Goal: Communication & Community: Share content

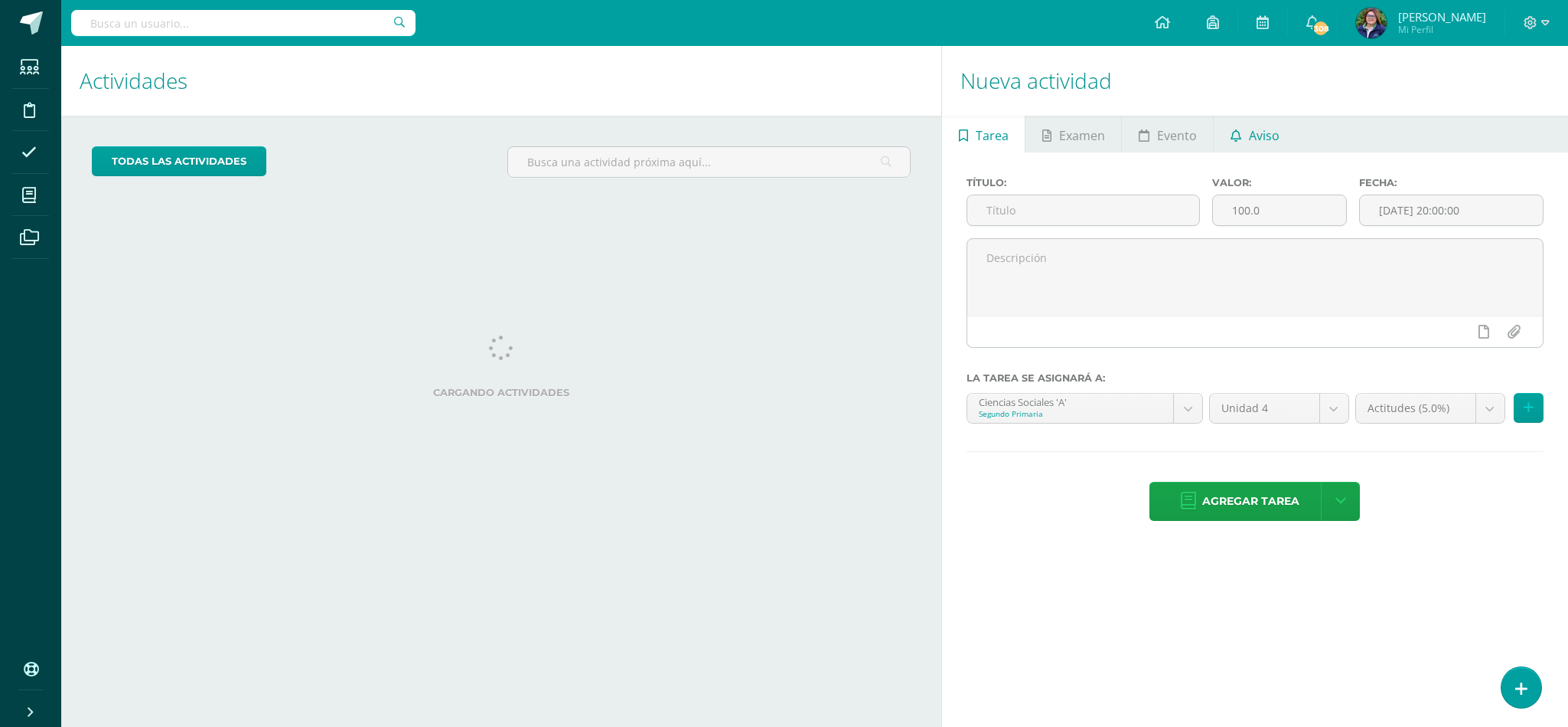
click at [1236, 132] on icon at bounding box center [1235, 135] width 11 height 13
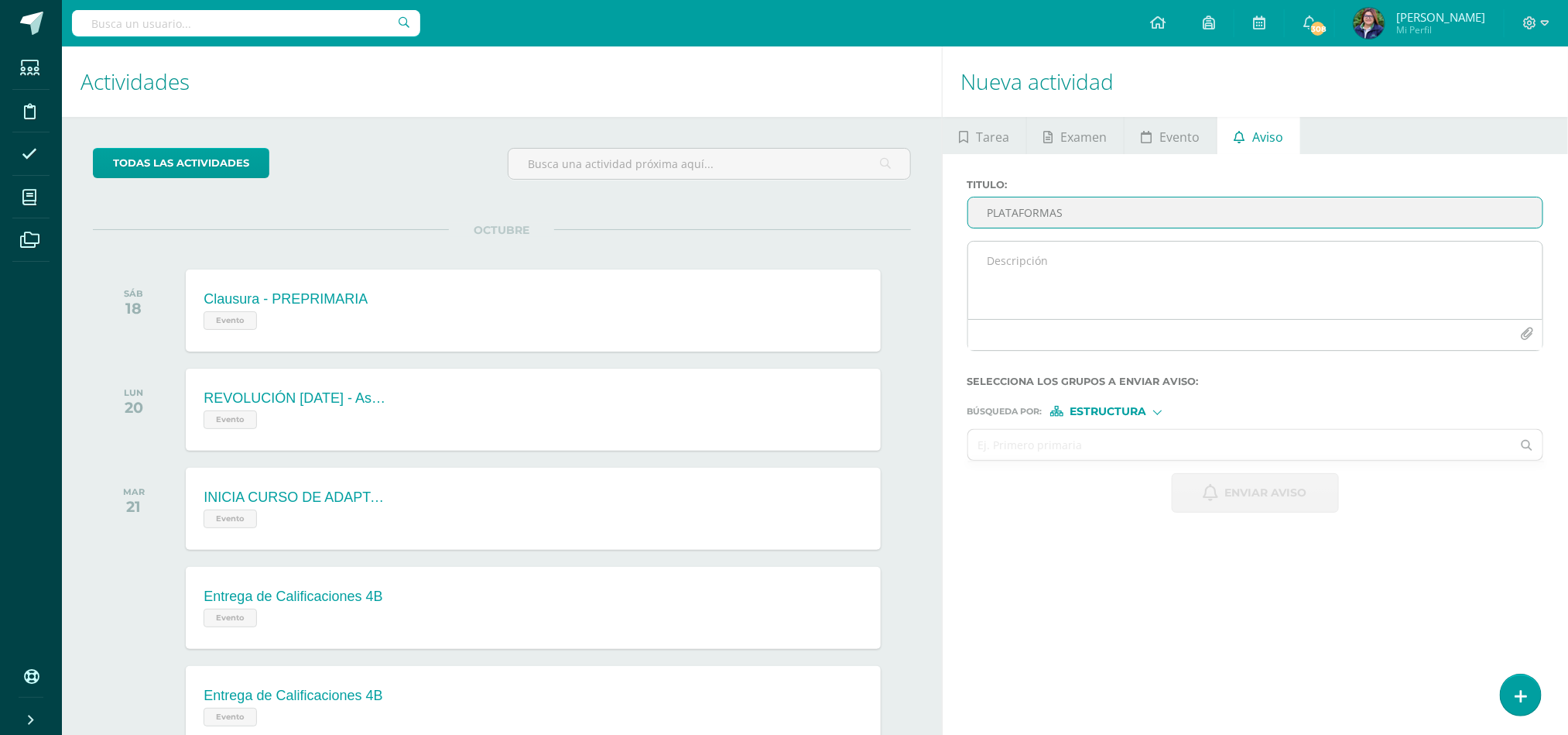
type input "PLATAFORMAS"
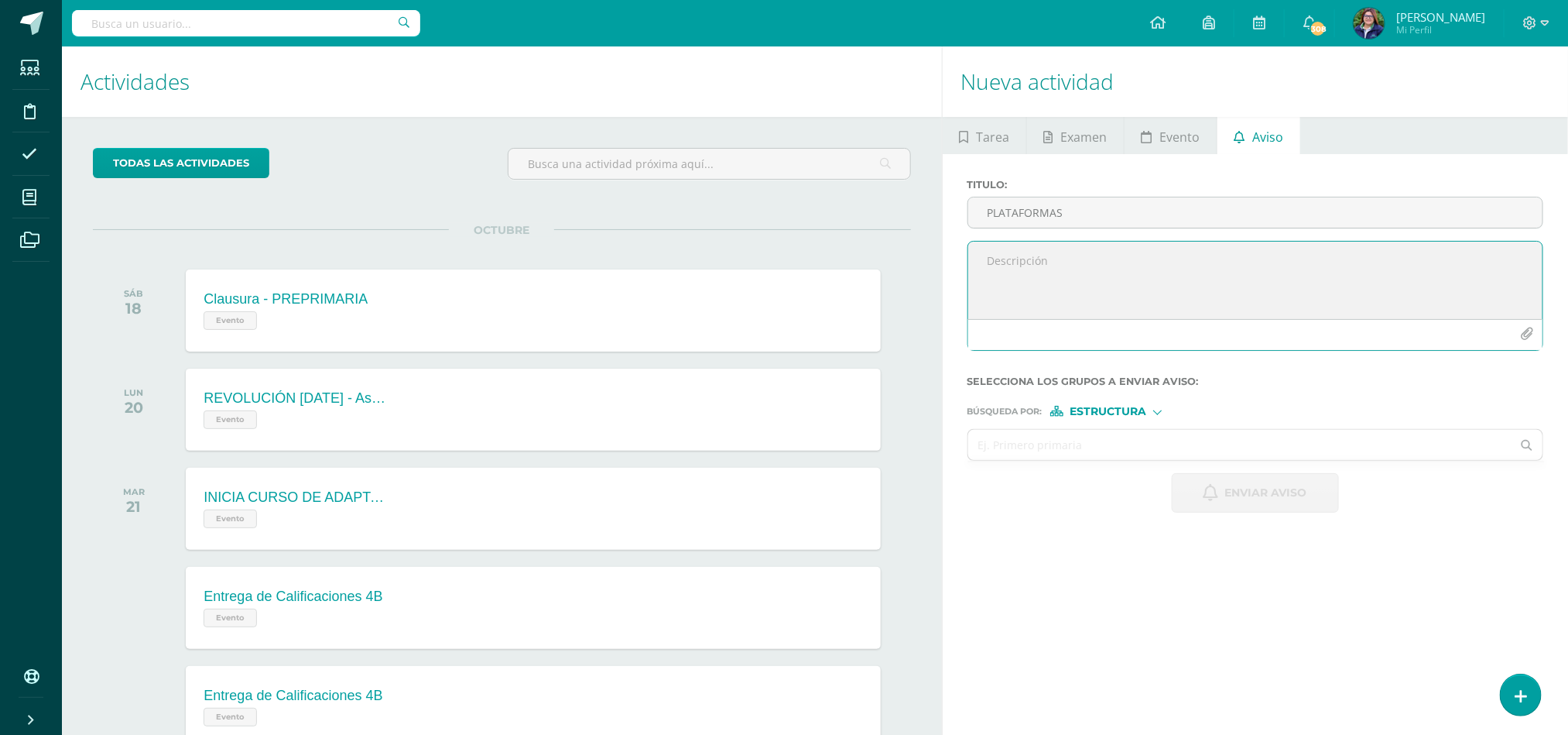
click at [1045, 263] on textarea at bounding box center [1255, 280] width 575 height 77
type textarea "e"
drag, startPoint x: 1375, startPoint y: 299, endPoint x: 946, endPoint y: 272, distance: 429.8
click at [946, 272] on div "Titulo : PLATAFORMAS Estimados alumnos: Espero se encuentren muy bien, Debido a…" at bounding box center [1255, 346] width 626 height 383
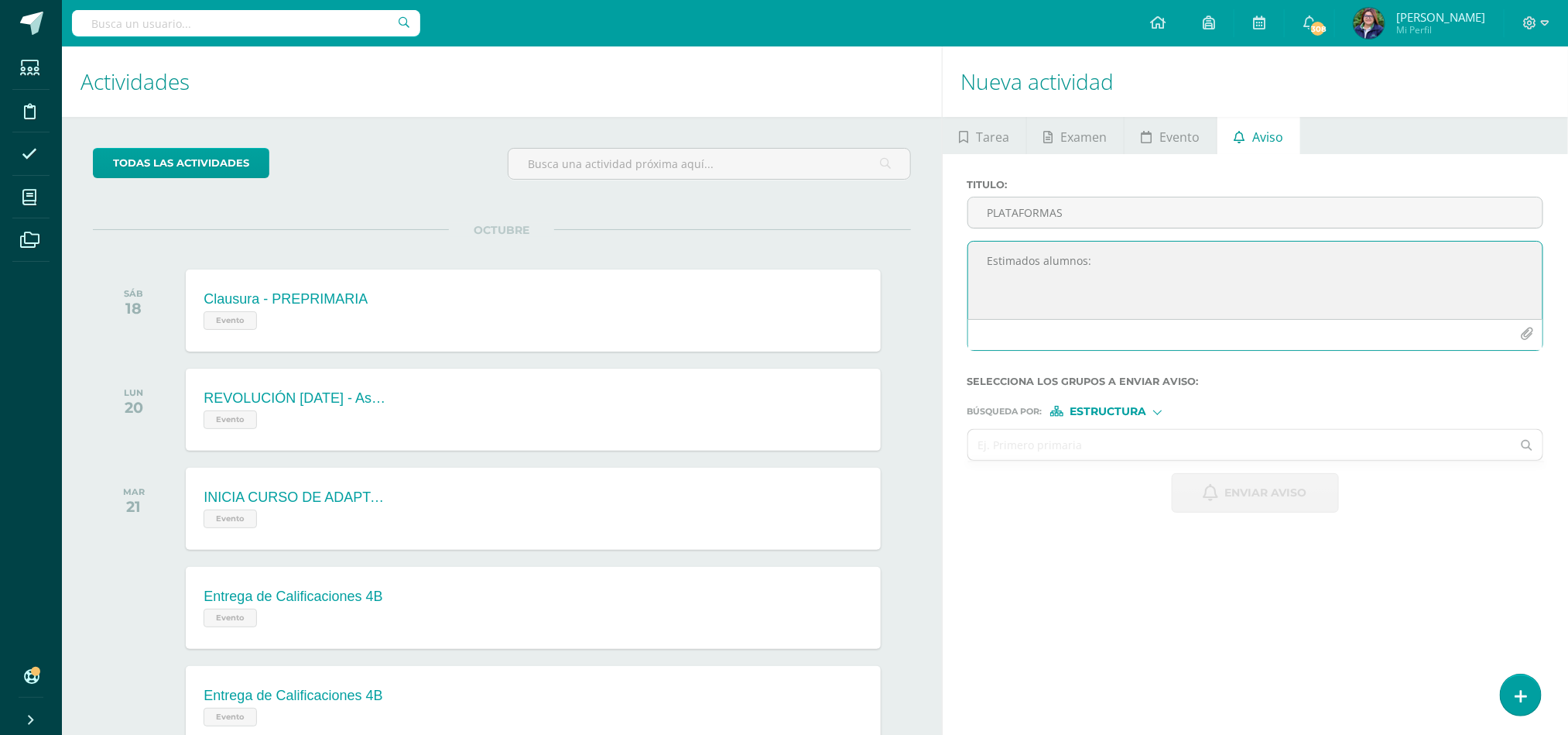
scroll to position [0, 0]
paste textarea "Sabemos que están en el periodo de evaluaciones del cuarto bimestre, ¡y lo está…"
click at [1002, 276] on textarea "Estimados alumnos: Sabemos que están en el periodo de evaluaciones del cuarto b…" at bounding box center [1255, 280] width 575 height 77
type textarea "Estimados alumnos: Se que están en el periodo de evaluaciones del cuarto bimest…"
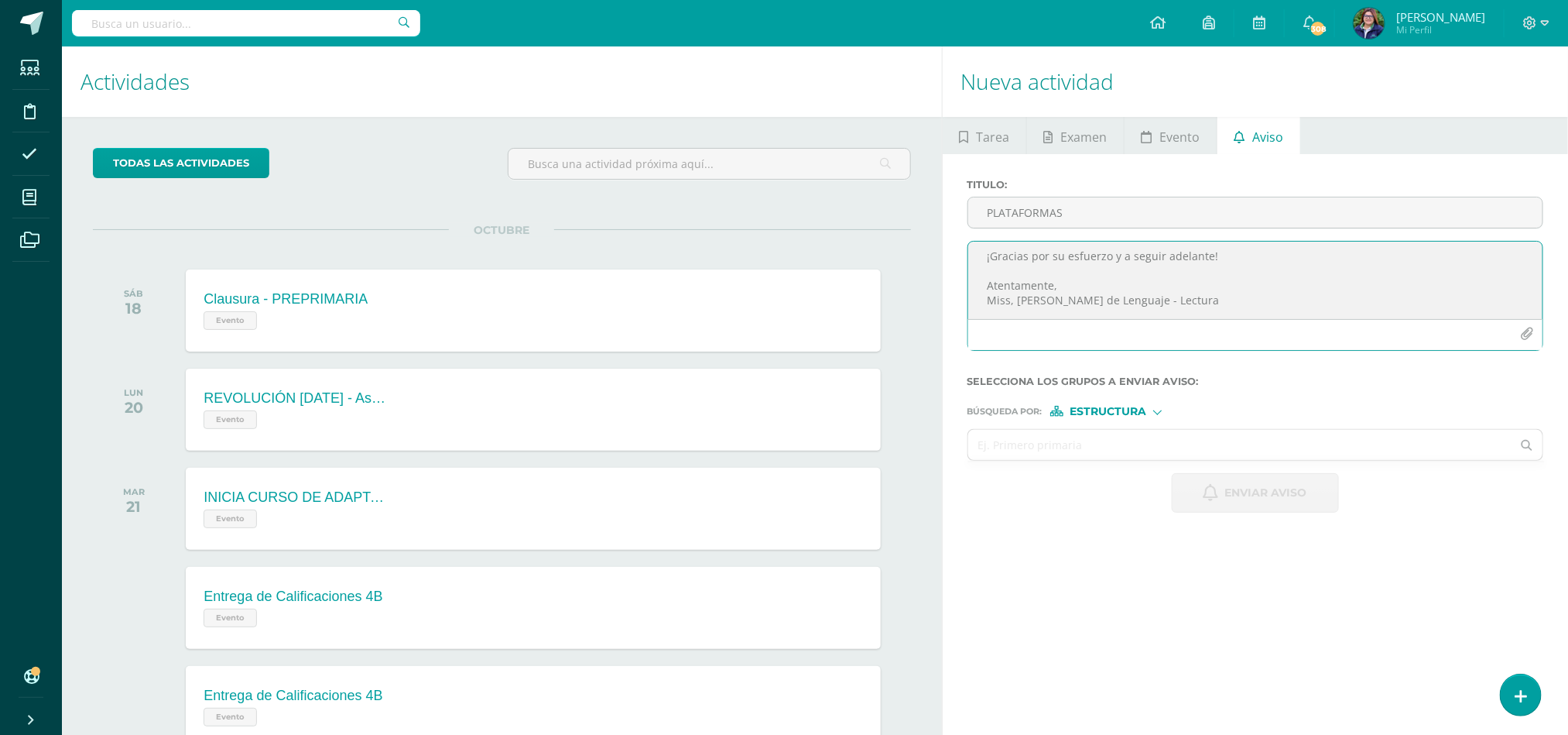
click at [1133, 411] on span "Estructura" at bounding box center [1108, 411] width 76 height 8
click at [1256, 449] on input "text" at bounding box center [1240, 445] width 544 height 31
type input "segundo"
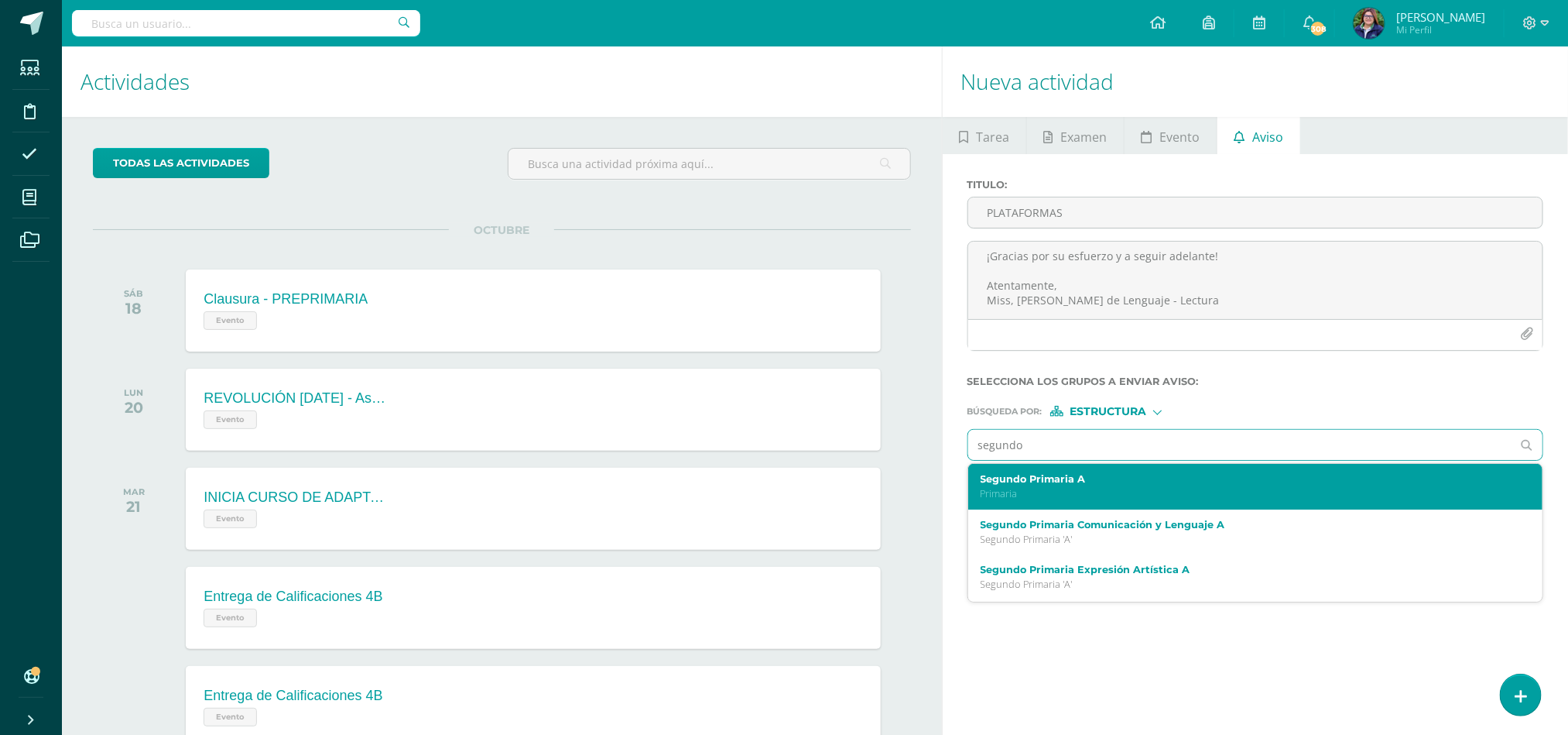
click at [1187, 495] on p "Primaria" at bounding box center [1243, 493] width 525 height 14
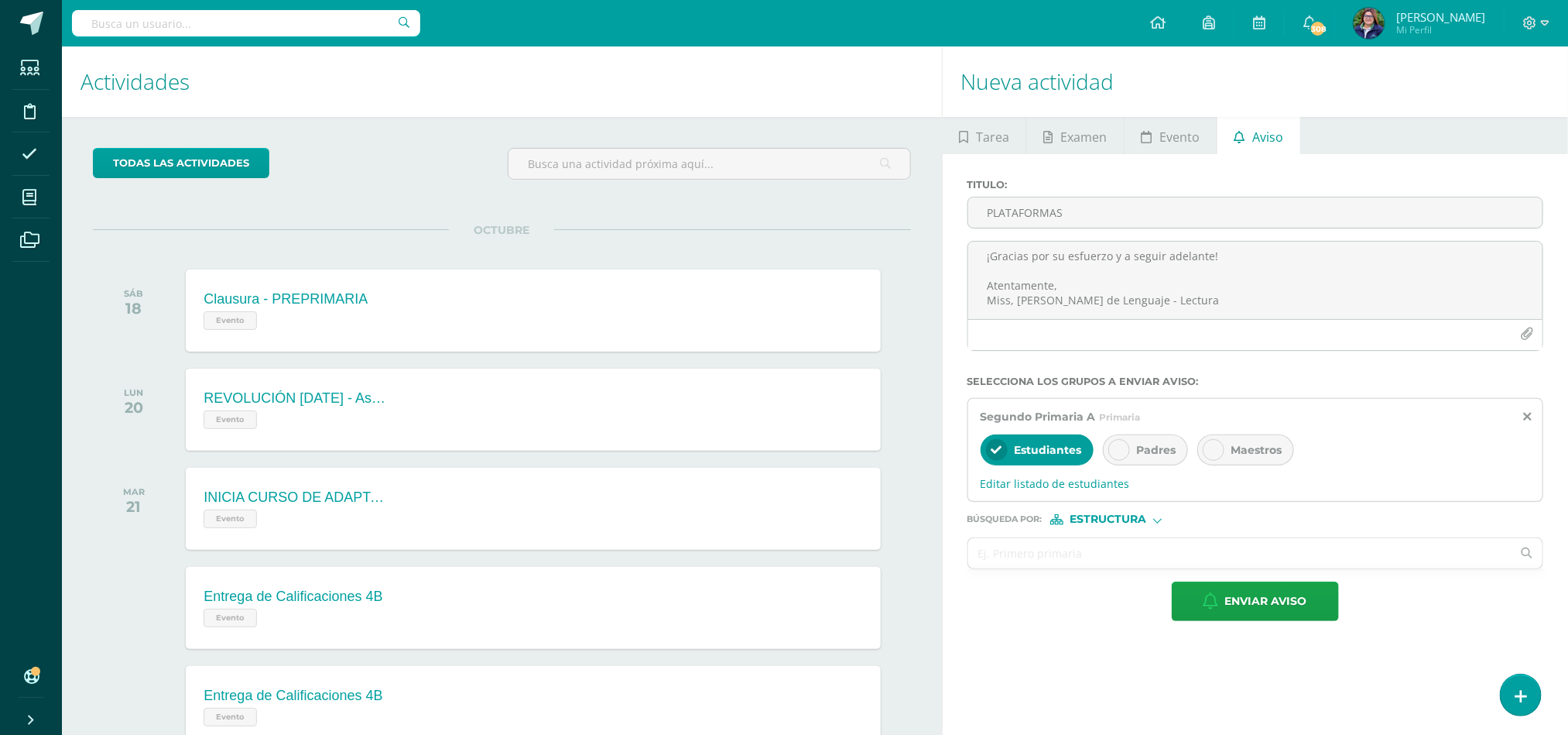
click at [1129, 454] on div at bounding box center [1120, 450] width 22 height 22
click at [1235, 448] on span "Maestros" at bounding box center [1257, 449] width 51 height 14
drag, startPoint x: 1003, startPoint y: 557, endPoint x: 999, endPoint y: 537, distance: 20.4
click at [1003, 557] on input "text" at bounding box center [1240, 554] width 544 height 31
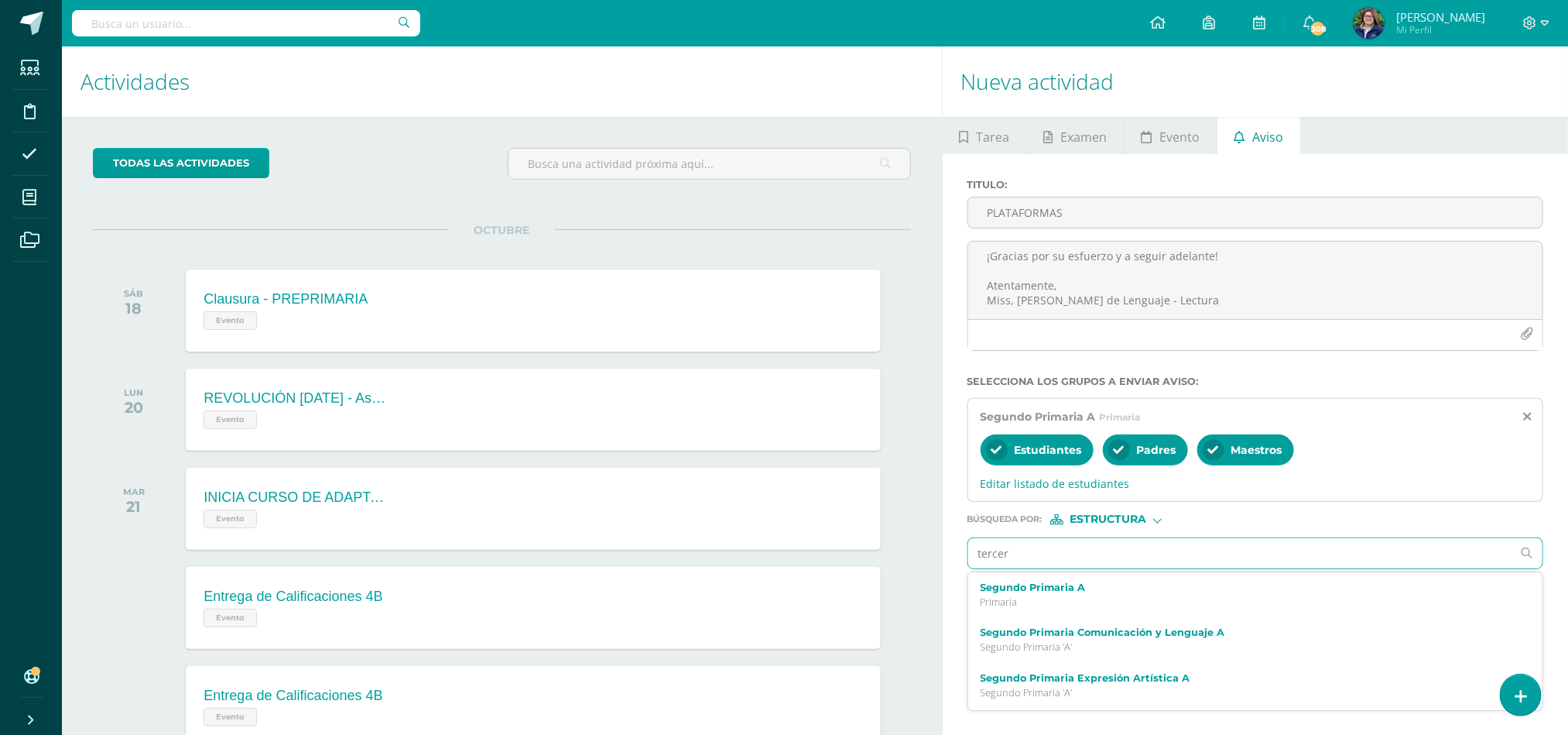
type input "tercero"
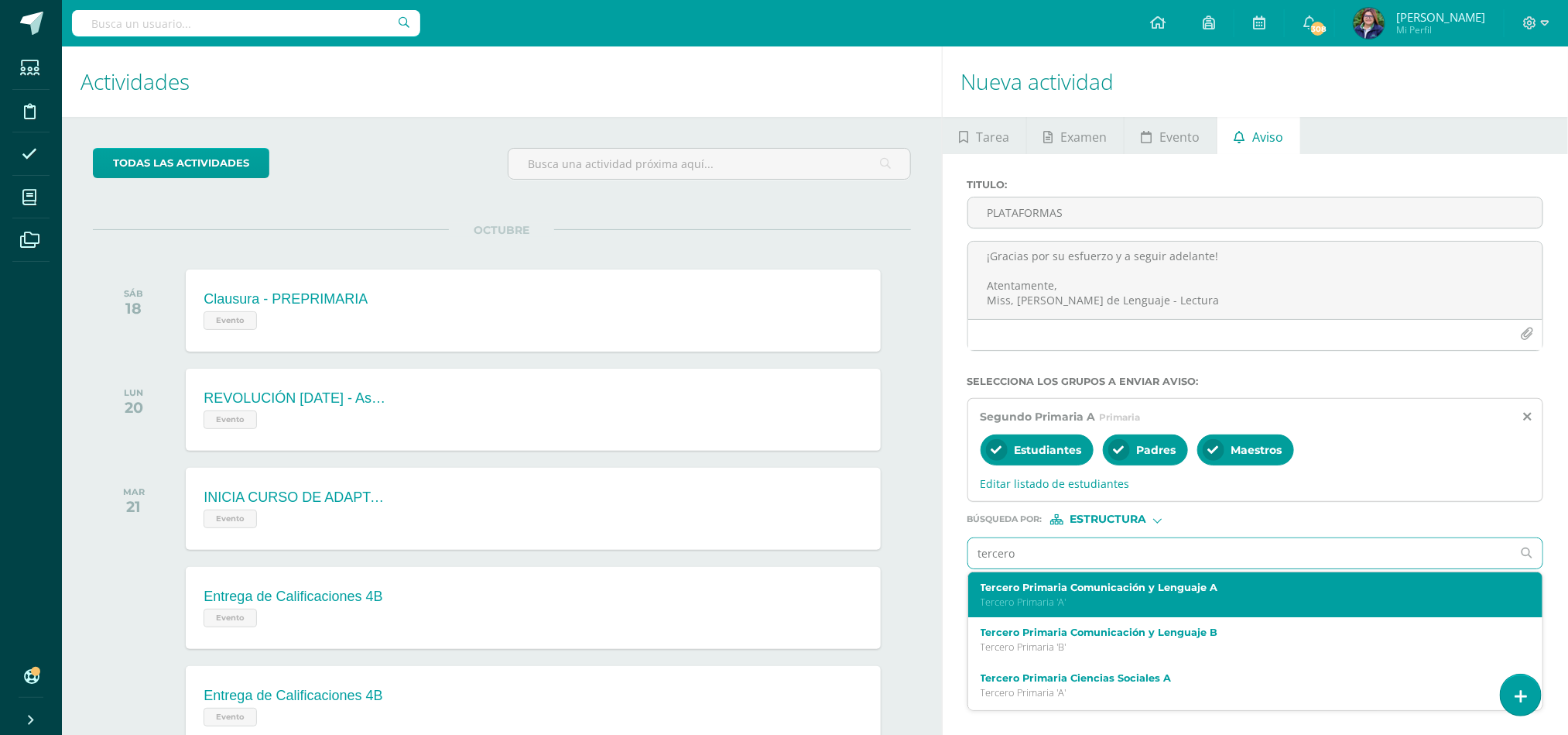
click at [1062, 593] on label "Tercero Primaria Comunicación y Lenguaje A" at bounding box center [1243, 587] width 525 height 12
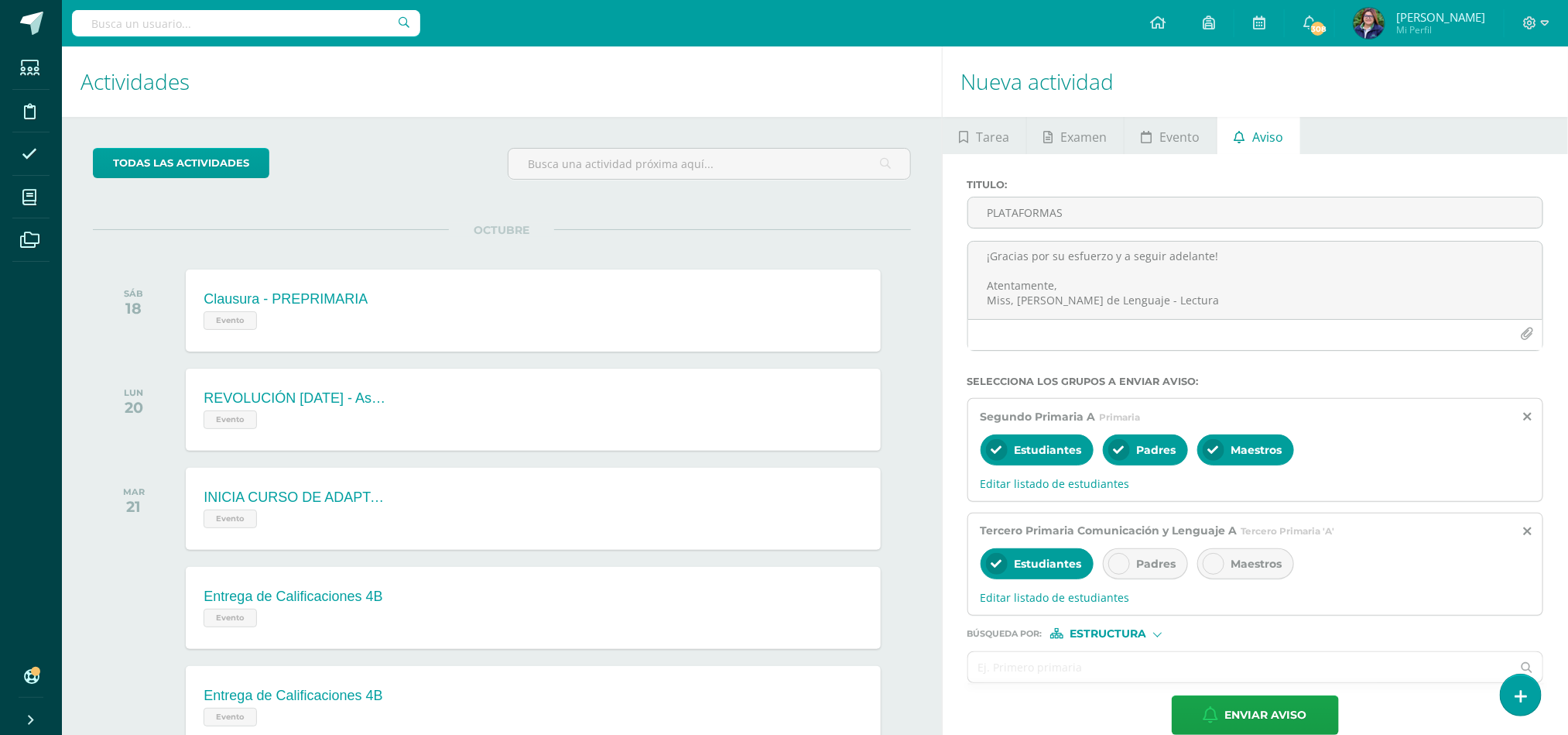
click at [1122, 565] on icon at bounding box center [1119, 563] width 11 height 11
click at [1229, 574] on div "Maestros" at bounding box center [1246, 564] width 97 height 31
drag, startPoint x: 1004, startPoint y: 673, endPoint x: 999, endPoint y: 710, distance: 37.3
click at [1004, 673] on input "text" at bounding box center [1240, 667] width 544 height 31
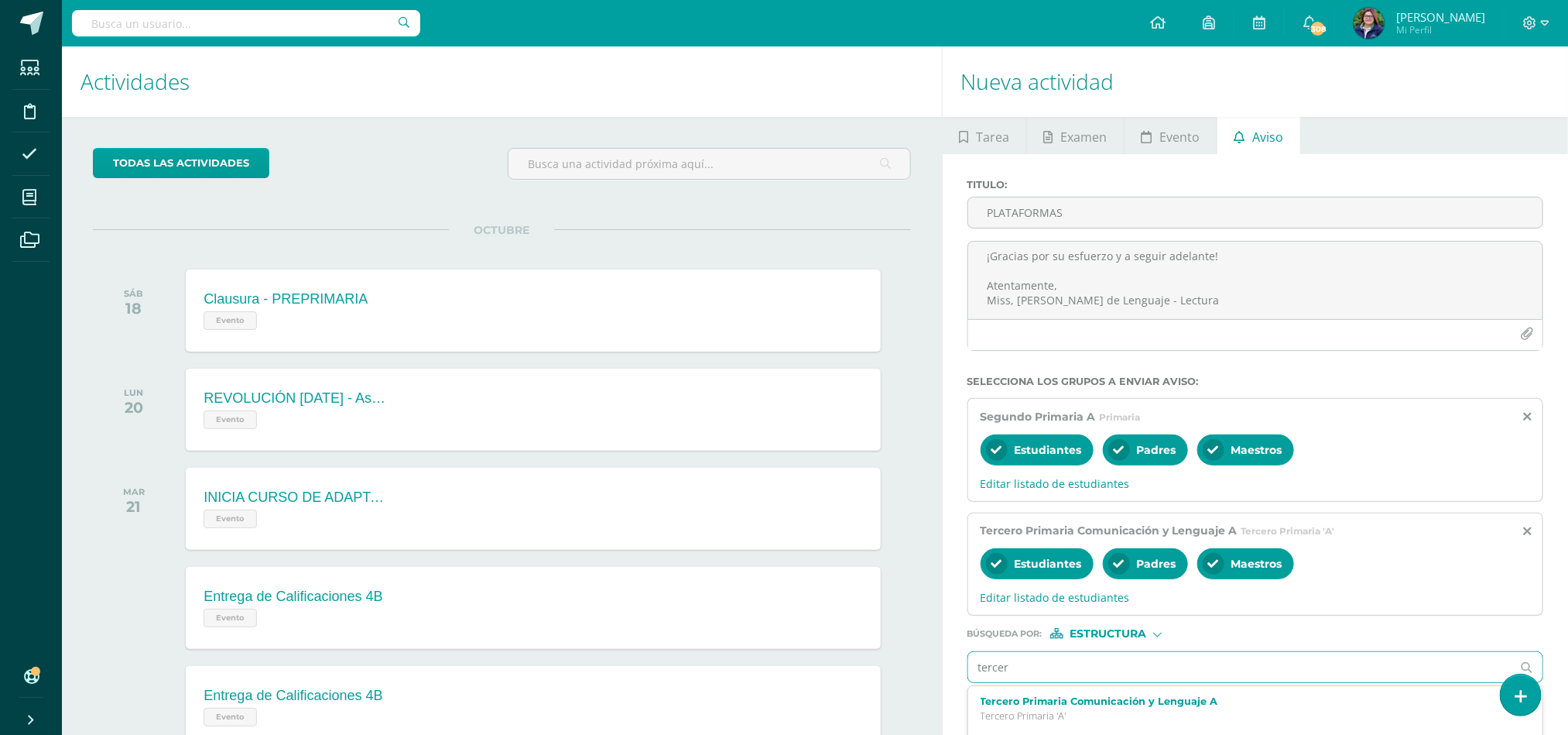
type input "tercero"
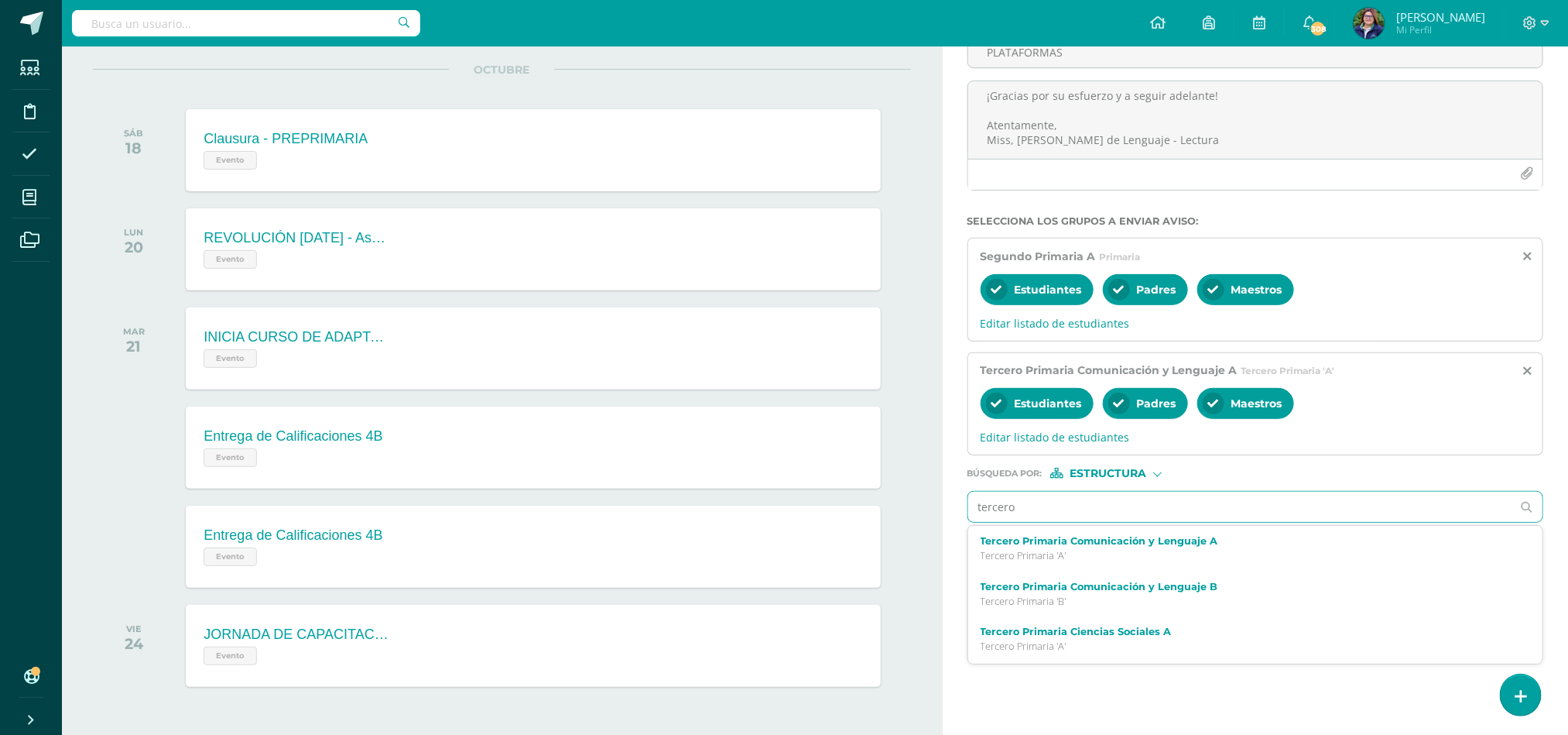
scroll to position [161, 0]
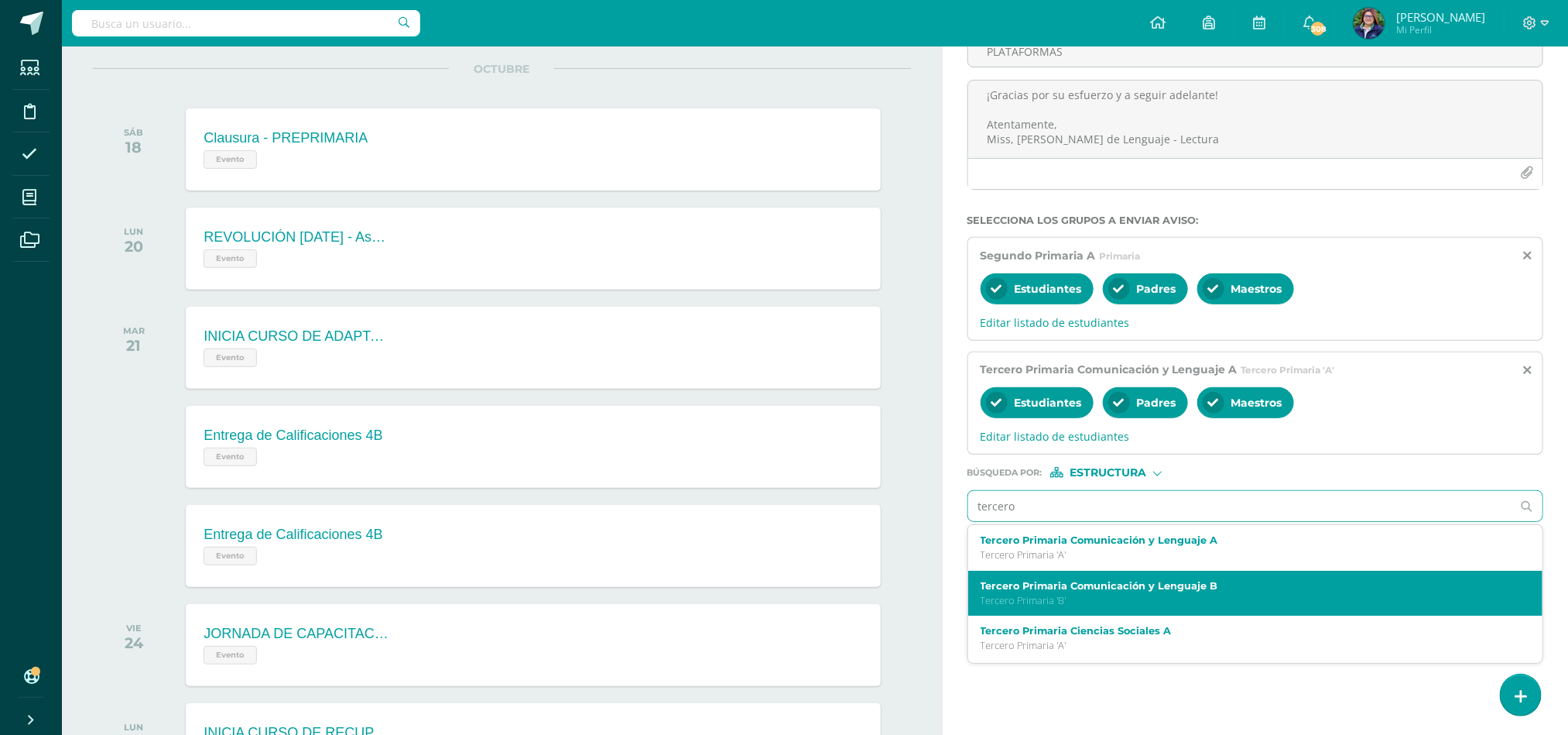
click at [1279, 606] on p "Tercero Primaria 'B'" at bounding box center [1243, 600] width 525 height 14
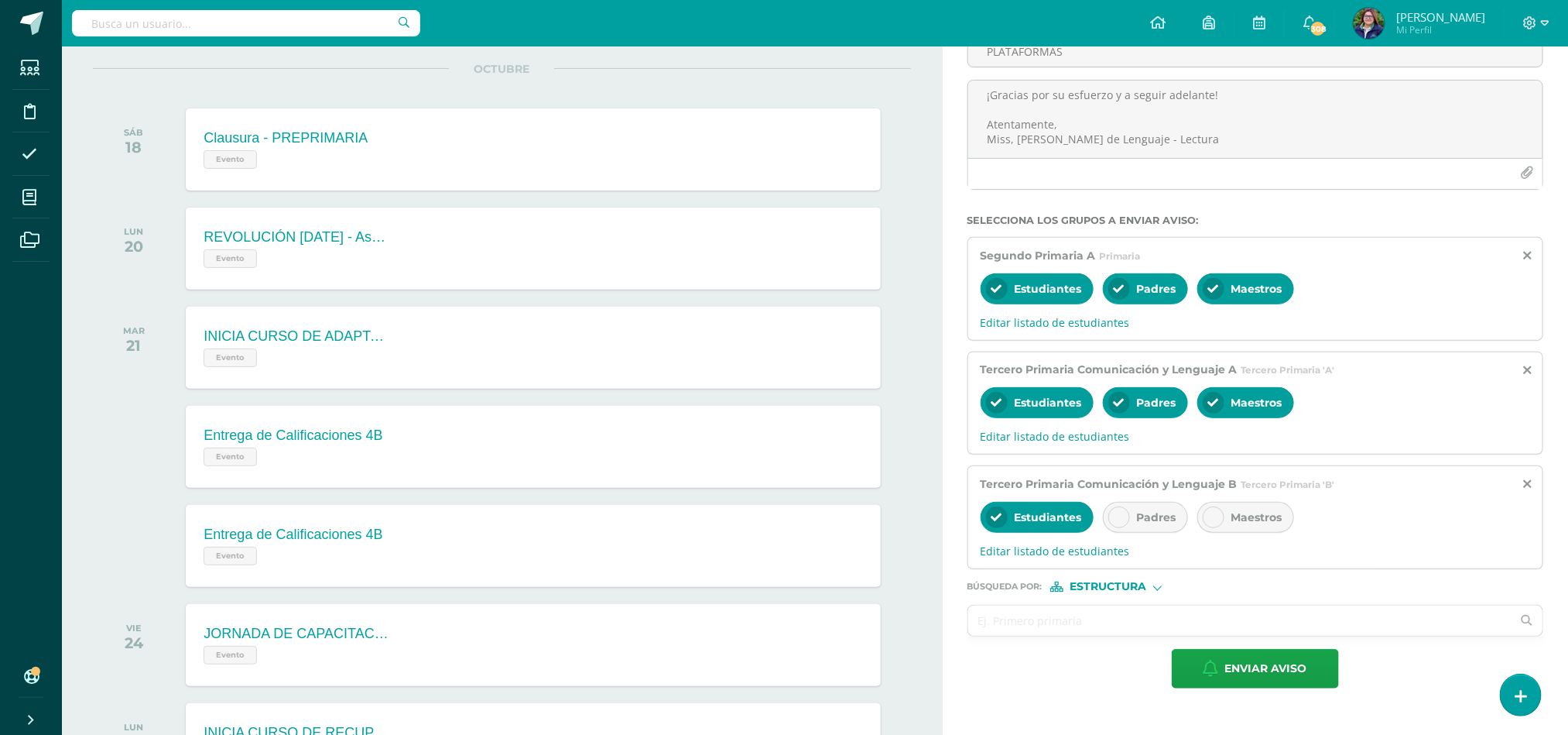
click at [1130, 522] on div at bounding box center [1120, 517] width 22 height 22
click at [1245, 532] on div "Maestros" at bounding box center [1246, 517] width 97 height 31
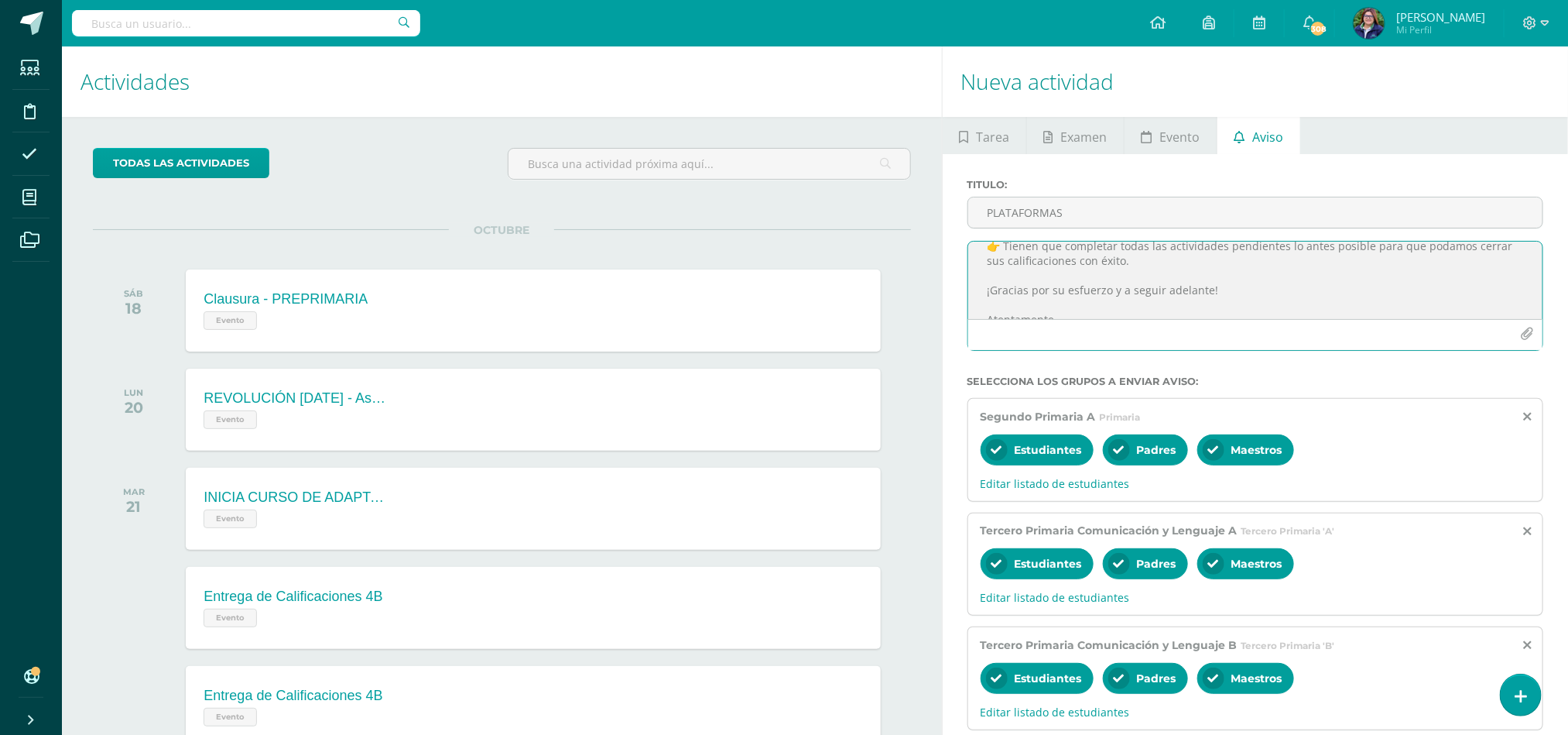
scroll to position [233, 0]
click at [1121, 270] on textarea "Estimados alumnos: Se que están en el periodo de evaluaciones del cuarto bimest…" at bounding box center [1255, 280] width 575 height 77
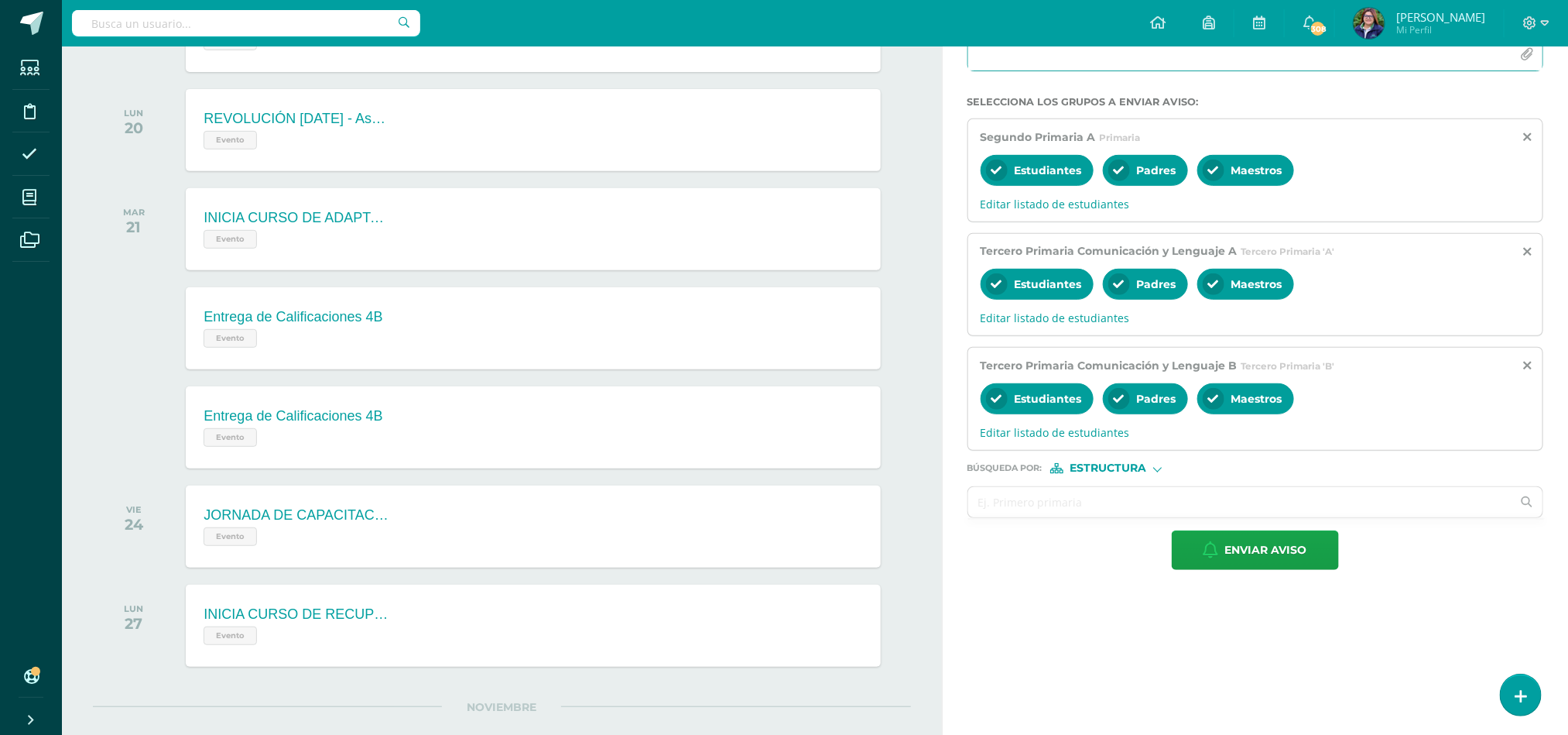
scroll to position [316, 0]
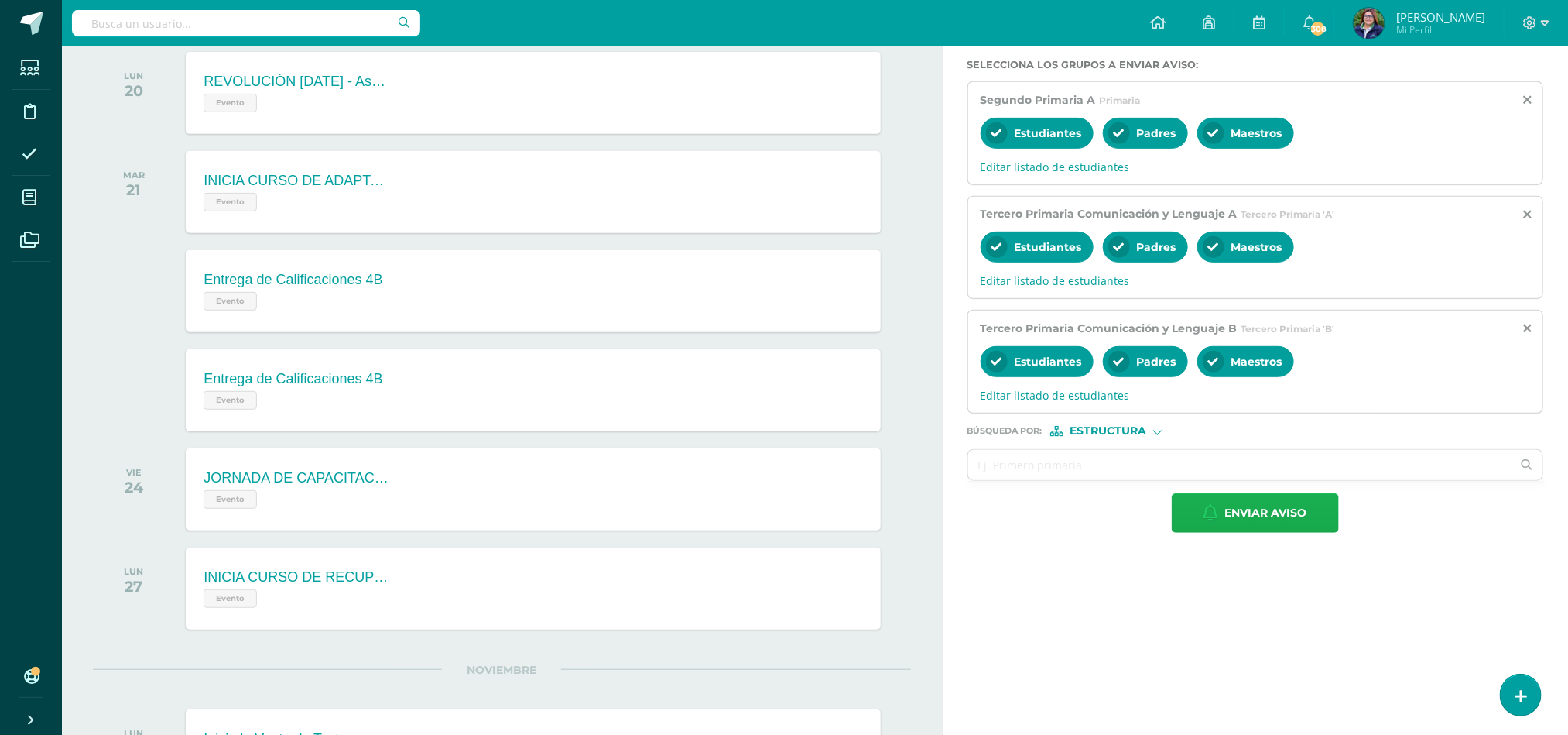
type textarea "Estimados alumnos: Se que están en el periodo de evaluaciones del cuarto bimest…"
click at [1296, 519] on span "Enviar aviso" at bounding box center [1265, 513] width 82 height 38
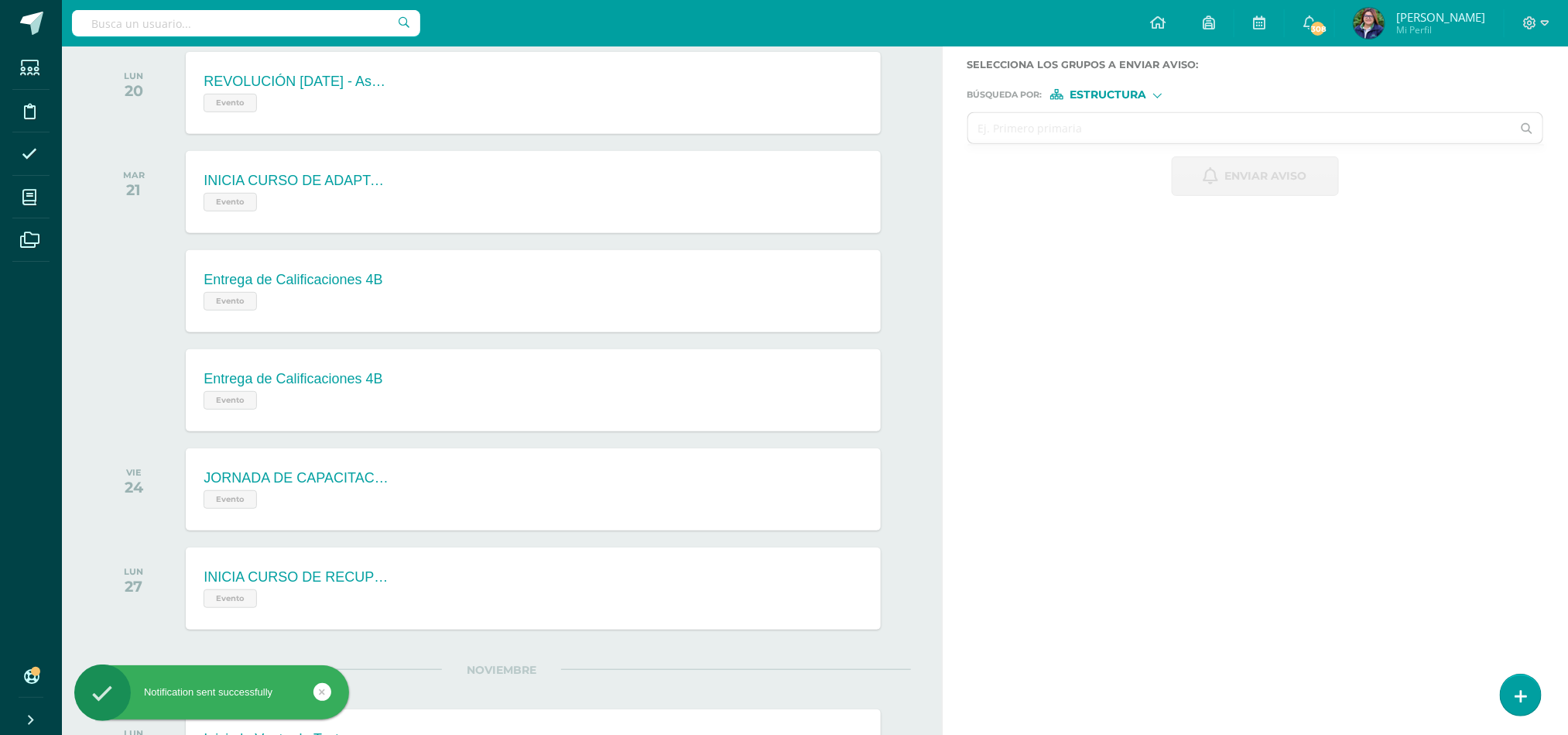
scroll to position [0, 0]
